Goal: Information Seeking & Learning: Learn about a topic

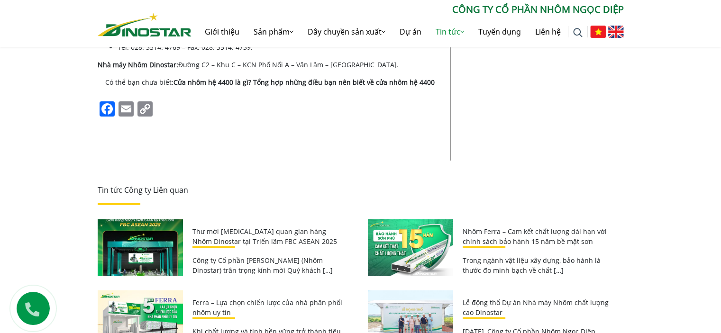
scroll to position [3129, 0]
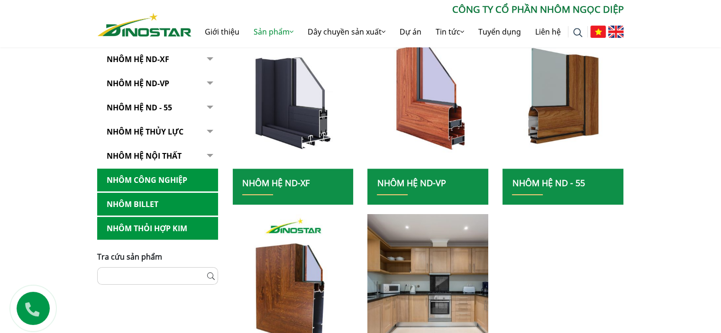
scroll to position [284, 0]
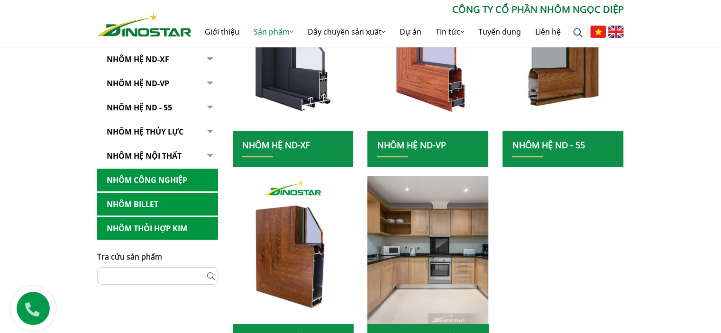
click at [212, 56] on button "button" at bounding box center [208, 59] width 19 height 23
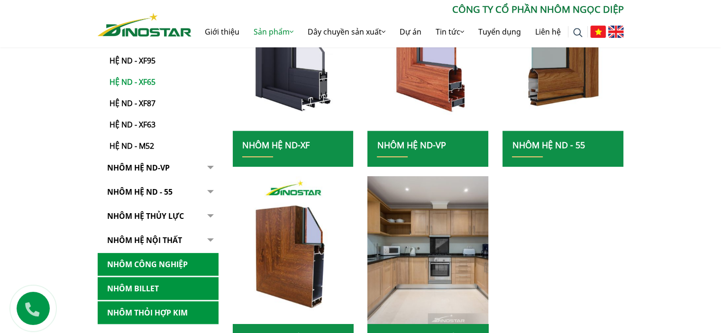
click at [122, 82] on link "Hệ ND - XF65" at bounding box center [160, 77] width 116 height 21
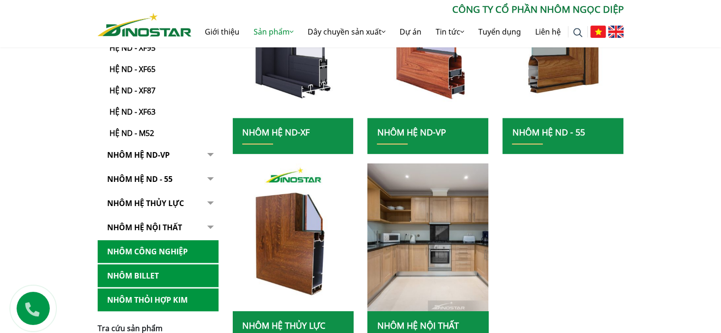
scroll to position [427, 0]
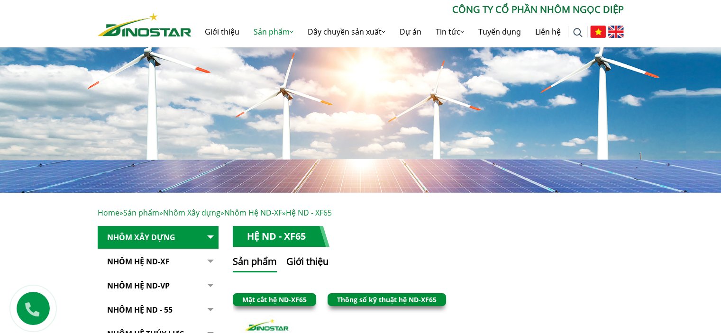
scroll to position [190, 0]
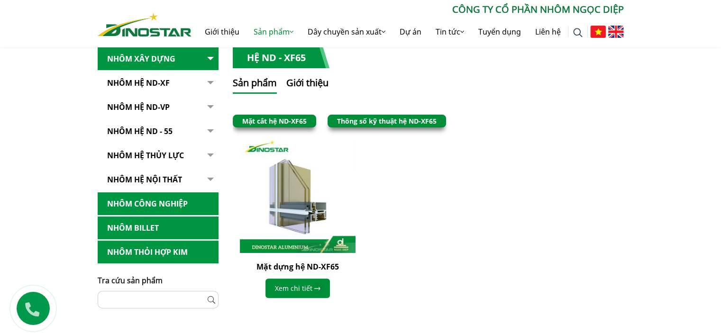
click at [387, 119] on link "Thông số kỹ thuật hệ ND-XF65" at bounding box center [387, 121] width 100 height 9
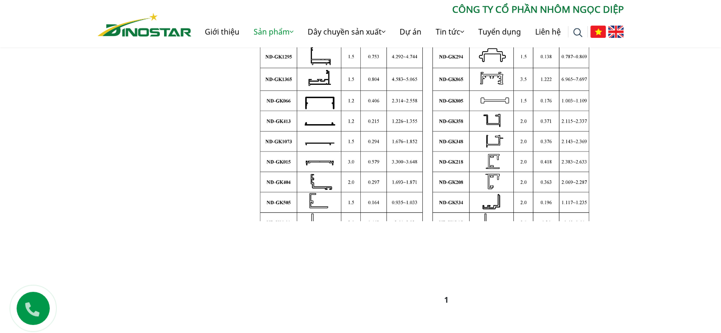
scroll to position [616, 0]
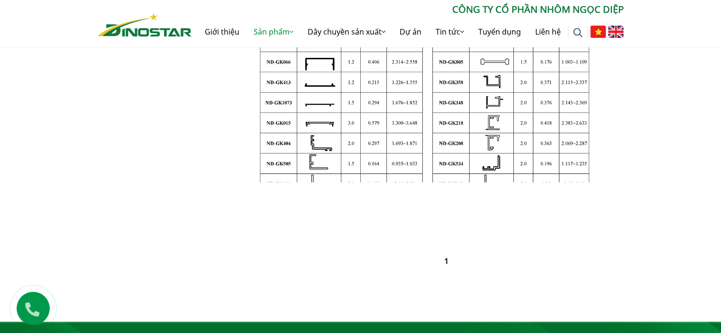
click at [441, 265] on ul "1" at bounding box center [448, 261] width 377 height 11
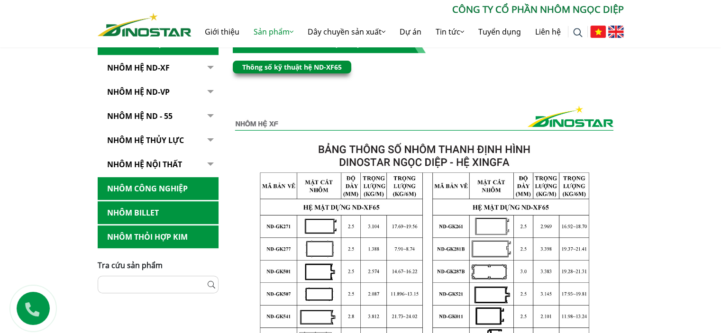
scroll to position [47, 0]
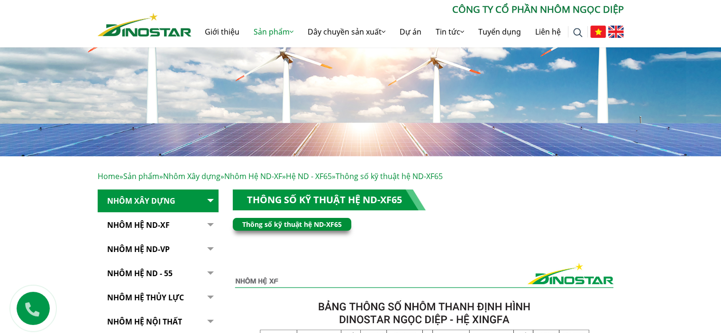
click at [332, 195] on link "Thông số kỹ thuật hệ ND-XF65" at bounding box center [324, 199] width 155 height 13
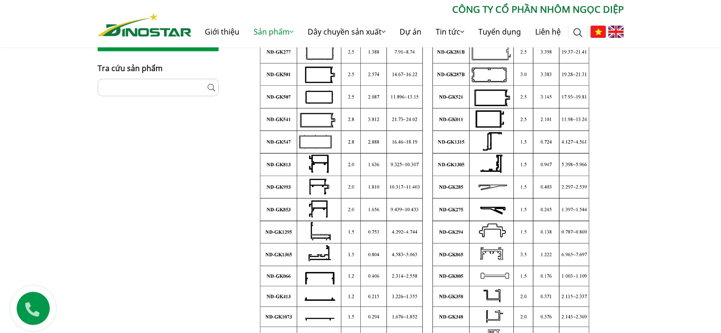
scroll to position [522, 0]
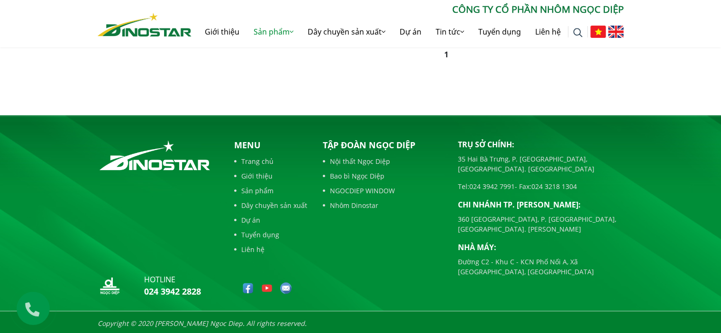
scroll to position [825, 0]
